Goal: Task Accomplishment & Management: Manage account settings

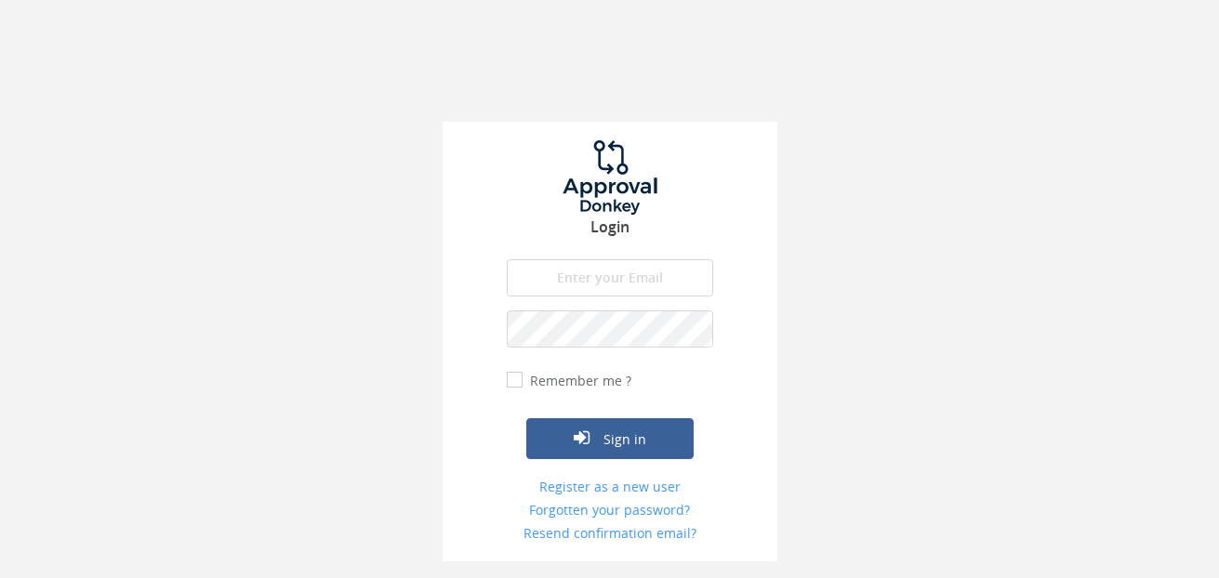
click at [564, 286] on input "email" at bounding box center [610, 277] width 206 height 37
click at [450, 282] on div "Login The email is required. Invalid email address. The password is required. T…" at bounding box center [602, 341] width 335 height 440
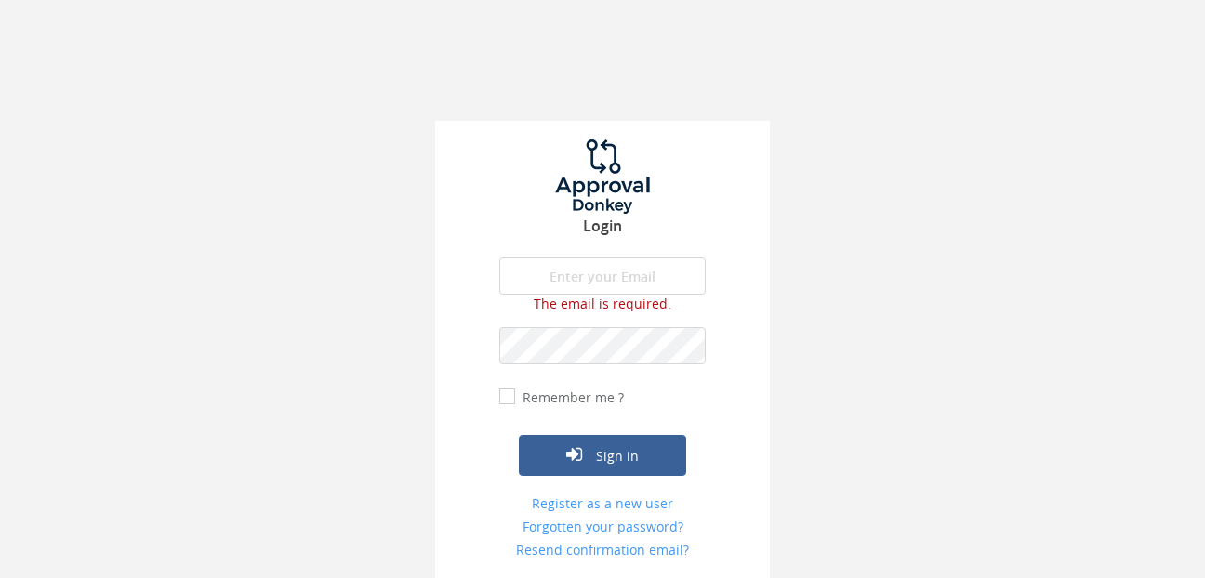
click at [542, 287] on input "email" at bounding box center [602, 276] width 206 height 37
drag, startPoint x: 370, startPoint y: 244, endPoint x: 422, endPoint y: 244, distance: 52.1
click at [376, 244] on div "Login The email is required. Invalid email address. The password is required. T…" at bounding box center [602, 289] width 1205 height 578
click at [499, 295] on div at bounding box center [499, 295] width 0 height 0
click at [325, 209] on div "Login The email is required. Invalid email address. The password is required. T…" at bounding box center [602, 289] width 1205 height 578
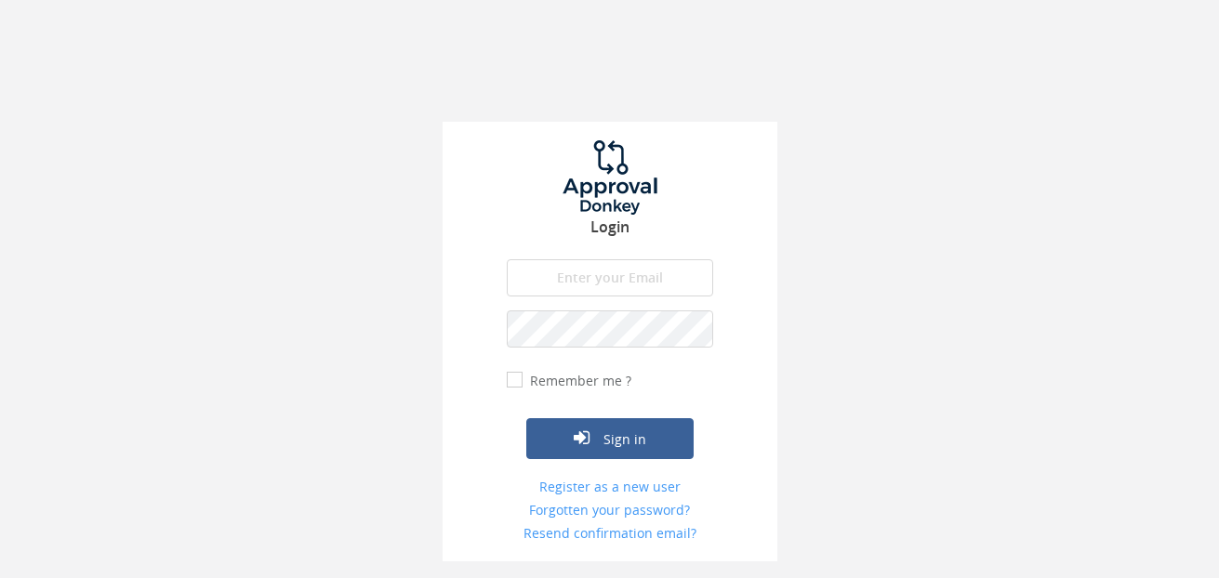
click at [636, 288] on input "email" at bounding box center [610, 277] width 206 height 37
click at [507, 297] on div at bounding box center [507, 297] width 0 height 0
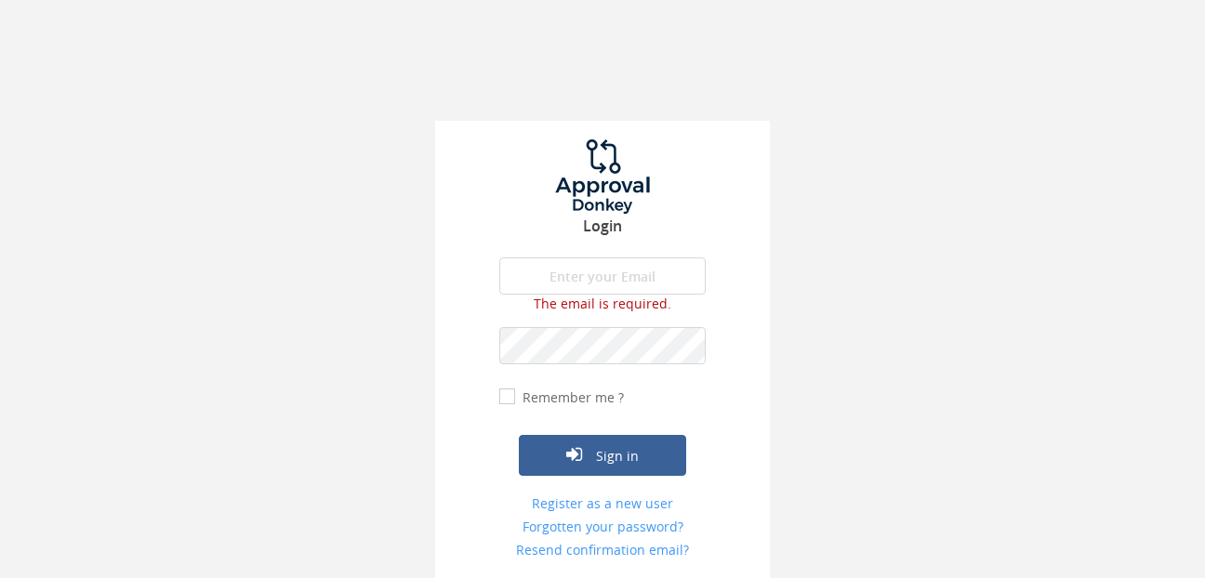
drag, startPoint x: 380, startPoint y: 290, endPoint x: 8, endPoint y: 567, distance: 463.8
click at [377, 291] on div "Login The email is required. Invalid email address. The password is required. T…" at bounding box center [602, 289] width 1205 height 578
